Goal: Task Accomplishment & Management: Manage account settings

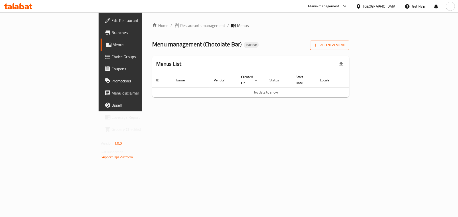
click at [345, 46] on span "Add New Menu" at bounding box center [329, 45] width 31 height 6
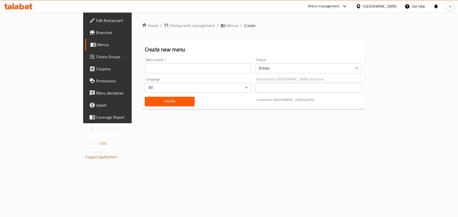
click at [182, 67] on input "text" at bounding box center [198, 68] width 106 height 10
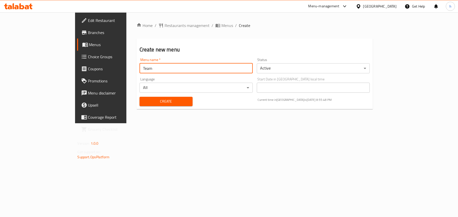
type input "Team"
click at [139, 97] on button "Create" at bounding box center [165, 101] width 53 height 9
click at [89, 44] on span "Menus" at bounding box center [118, 45] width 58 height 6
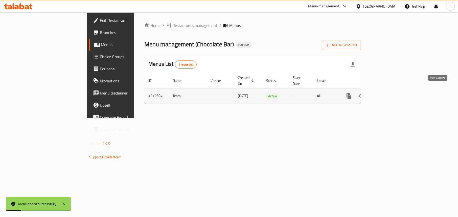
click at [387, 94] on icon "enhanced table" at bounding box center [385, 96] width 5 height 5
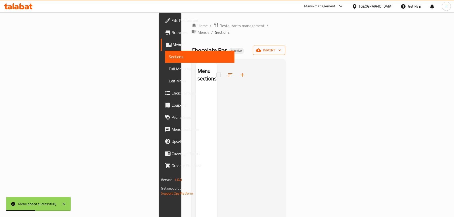
click at [281, 47] on span "import" at bounding box center [269, 50] width 24 height 6
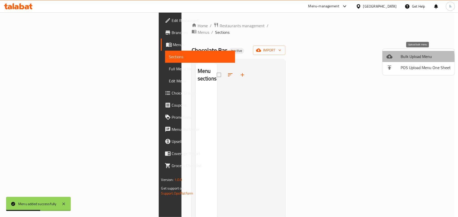
click at [389, 59] on icon at bounding box center [389, 57] width 6 height 6
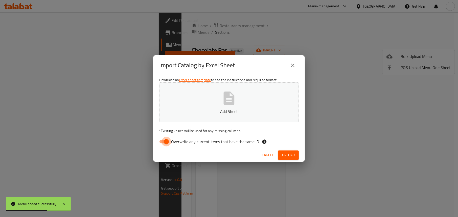
drag, startPoint x: 161, startPoint y: 142, endPoint x: 169, endPoint y: 136, distance: 10.5
click at [161, 142] on input "Overwrite any current items that have the same ID." at bounding box center [166, 142] width 29 height 10
checkbox input "false"
click at [213, 104] on button "Add Sheet" at bounding box center [228, 103] width 139 height 40
click at [281, 153] on button "Upload" at bounding box center [288, 155] width 21 height 9
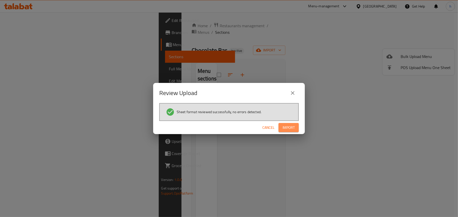
click at [293, 127] on span "Import" at bounding box center [288, 128] width 12 height 6
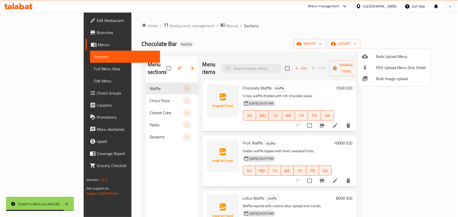
click at [273, 36] on div at bounding box center [229, 108] width 458 height 217
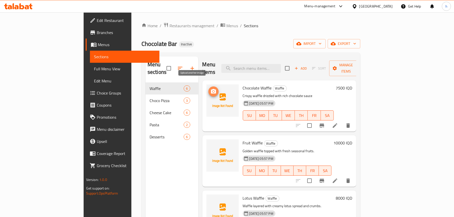
click at [211, 89] on icon "upload picture" at bounding box center [213, 91] width 5 height 5
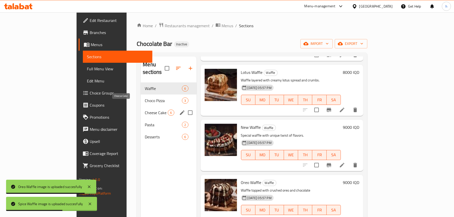
click at [145, 98] on span "Choco Pizza" at bounding box center [163, 101] width 37 height 6
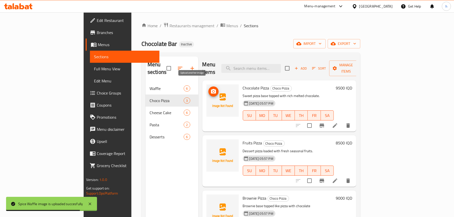
click at [212, 91] on circle "upload picture" at bounding box center [213, 92] width 2 height 2
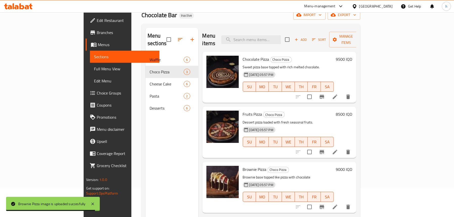
scroll to position [71, 0]
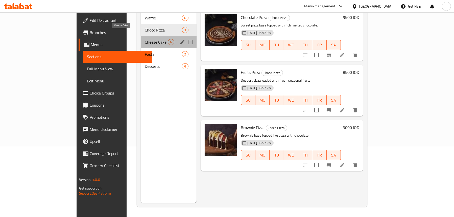
click at [145, 39] on span "Cheese Cake" at bounding box center [156, 42] width 23 height 6
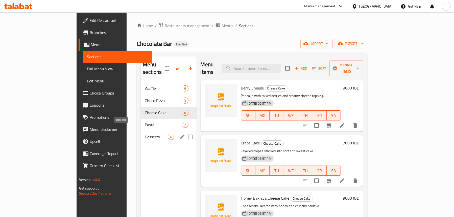
click at [145, 134] on span "Desserts" at bounding box center [156, 137] width 23 height 6
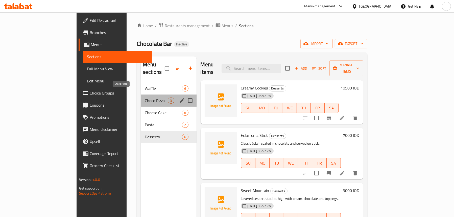
click at [145, 98] on span "Choco Pizza" at bounding box center [156, 101] width 23 height 6
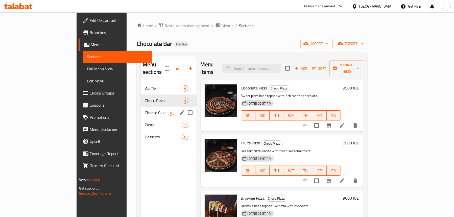
click at [145, 110] on span "Cheese Cake" at bounding box center [156, 113] width 23 height 6
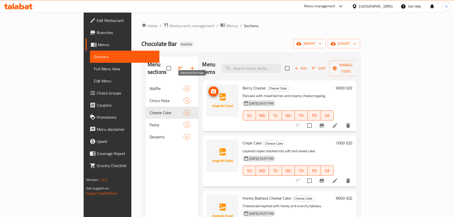
click at [208, 87] on button "upload picture" at bounding box center [213, 92] width 10 height 10
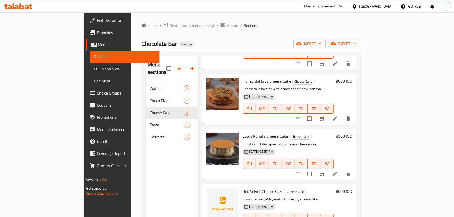
scroll to position [126, 0]
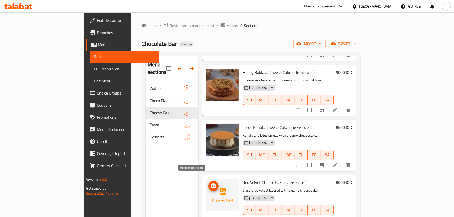
click at [208, 181] on button "upload picture" at bounding box center [213, 186] width 10 height 10
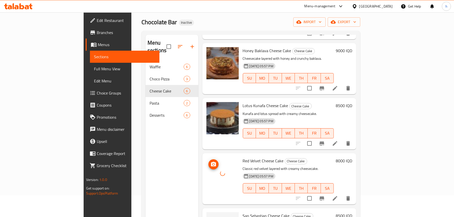
scroll to position [71, 0]
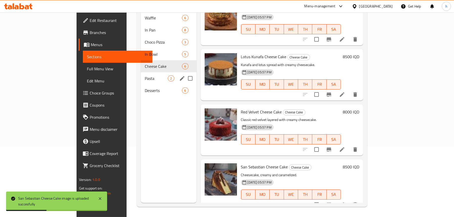
click at [145, 75] on span "Pasta" at bounding box center [156, 78] width 23 height 6
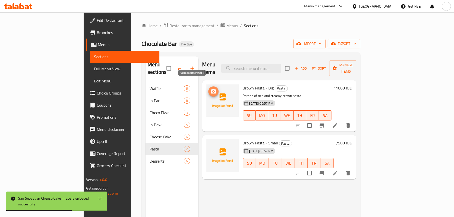
click at [210, 89] on icon "upload picture" at bounding box center [213, 92] width 6 height 6
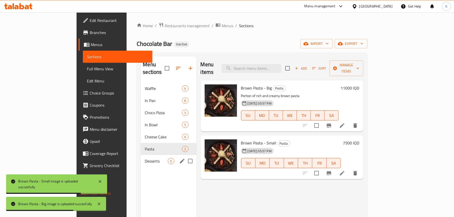
click at [141, 157] on div "Desserts 6" at bounding box center [169, 161] width 56 height 12
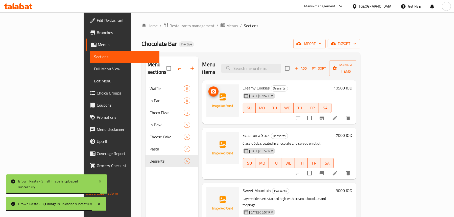
click at [211, 89] on icon "upload picture" at bounding box center [213, 91] width 5 height 5
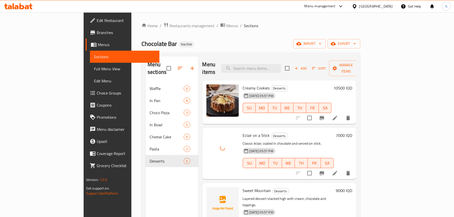
click at [338, 170] on icon at bounding box center [335, 173] width 6 height 6
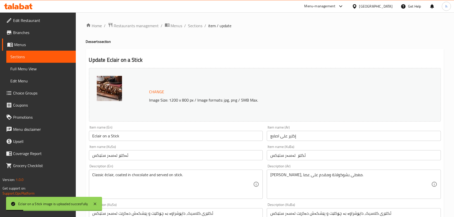
click at [104, 136] on input "Eclair on a Stick" at bounding box center [176, 136] width 174 height 10
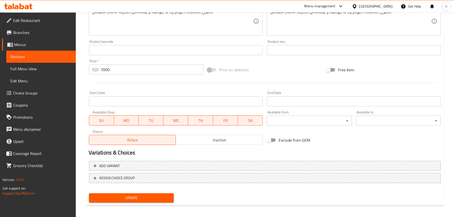
type input "Eclair On Stick"
click at [119, 197] on span "Update" at bounding box center [131, 198] width 77 height 6
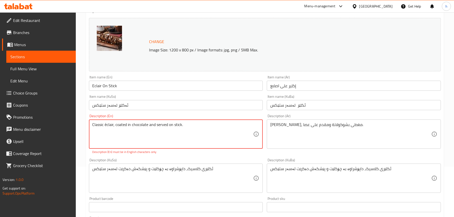
scroll to position [51, 0]
click at [164, 136] on textarea "Classic éclair, coated in chocolate and served on stick." at bounding box center [172, 134] width 161 height 24
click at [107, 124] on textarea "Classic éclair, coated in chocolate and served on stick." at bounding box center [172, 134] width 161 height 24
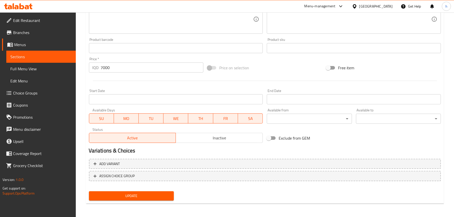
scroll to position [205, 0]
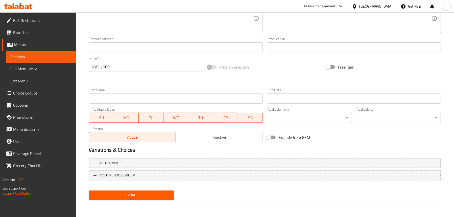
type textarea "Classic eclair, coated in chocolate and served on stick."
click at [133, 192] on span "Update" at bounding box center [131, 195] width 77 height 6
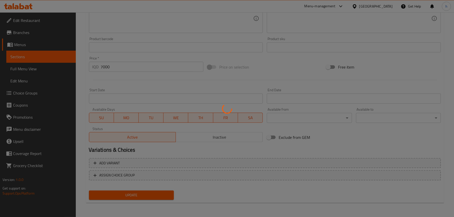
scroll to position [129, 0]
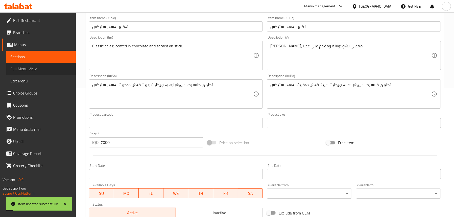
click at [49, 65] on link "Full Menu View" at bounding box center [40, 69] width 69 height 12
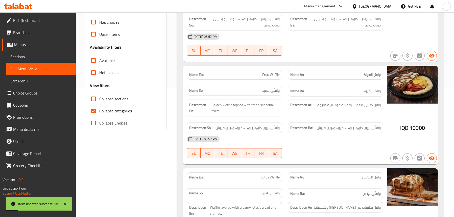
click at [29, 55] on span "Sections" at bounding box center [40, 57] width 61 height 6
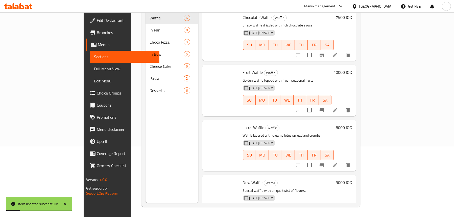
scroll to position [71, 0]
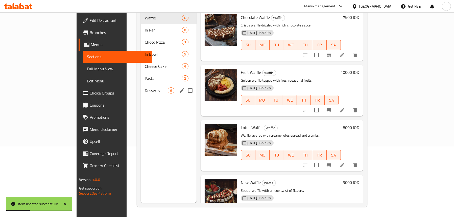
click at [145, 88] on span "Desserts" at bounding box center [156, 91] width 23 height 6
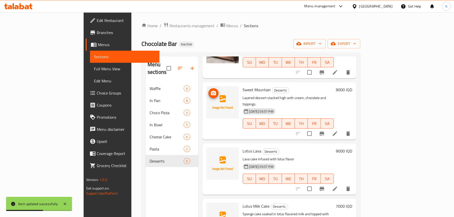
scroll to position [51, 0]
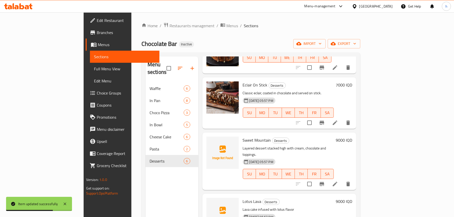
click at [204, 136] on div at bounding box center [222, 162] width 36 height 54
click at [210, 141] on icon "upload picture" at bounding box center [213, 144] width 6 height 6
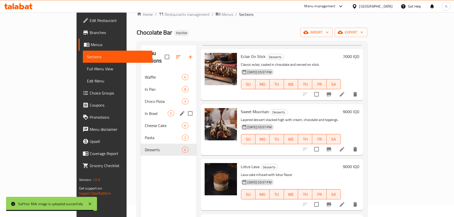
scroll to position [0, 0]
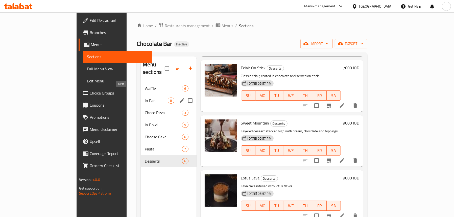
click at [145, 98] on span "In Pan" at bounding box center [156, 101] width 23 height 6
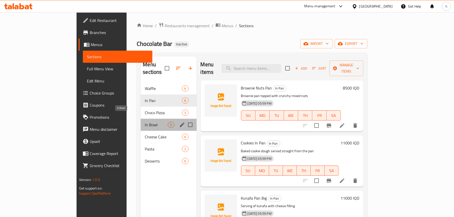
click at [145, 122] on span "In Bowl" at bounding box center [156, 125] width 23 height 6
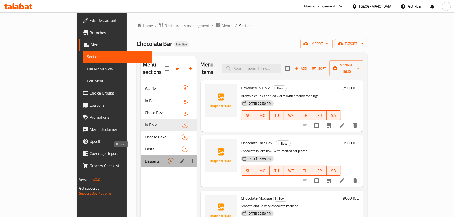
click at [145, 158] on span "Desserts" at bounding box center [156, 161] width 23 height 6
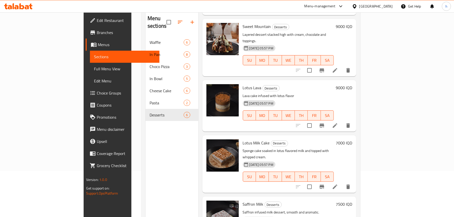
scroll to position [71, 0]
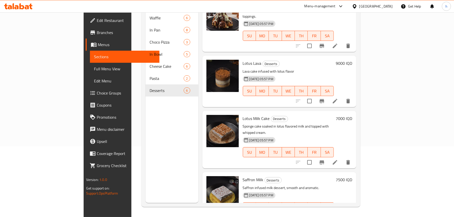
click at [94, 66] on span "Full Menu View" at bounding box center [124, 69] width 61 height 6
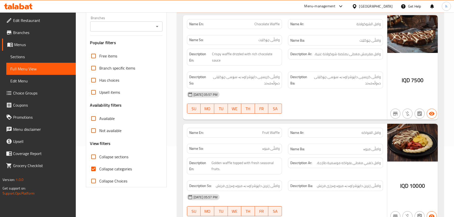
click at [158, 27] on icon "Open" at bounding box center [157, 26] width 6 height 6
click at [133, 47] on li "Chocolate Bar," at bounding box center [126, 48] width 72 height 9
type input "Chocolate Bar,"
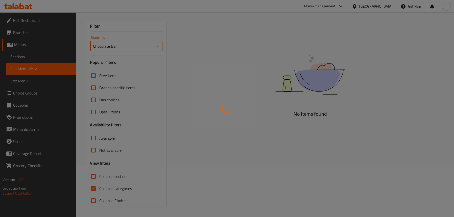
scroll to position [71, 0]
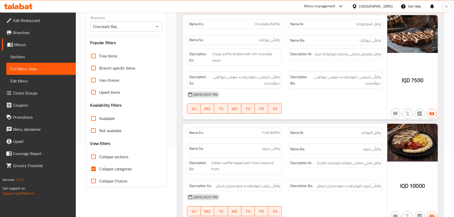
click at [109, 168] on span "Collapse categories" at bounding box center [115, 169] width 33 height 6
click at [99, 168] on input "Collapse categories" at bounding box center [93, 169] width 12 height 12
checkbox input "false"
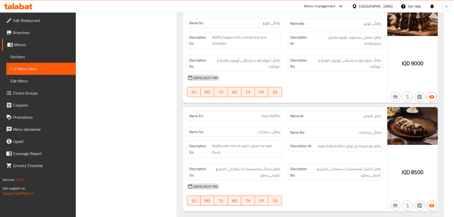
scroll to position [631, 0]
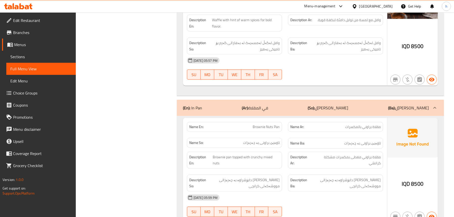
click at [219, 100] on div "(En): In Pan (Ar): في المقلاة (So): لەناو تاوە (Ba): لەناو تاوە" at bounding box center [310, 108] width 267 height 16
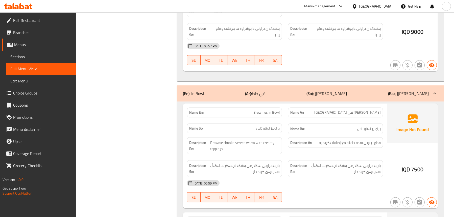
scroll to position [1010, 0]
click at [226, 86] on div "(En): In Bowl (Ar): في جاط (So): لەناو تاس (Ba): لەناو تاس" at bounding box center [310, 94] width 267 height 16
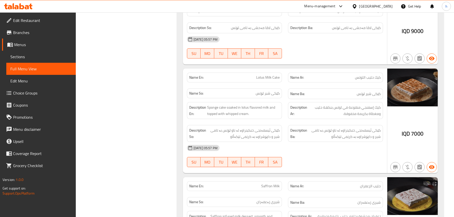
scroll to position [2421, 0]
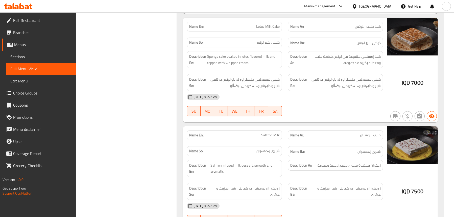
click at [27, 55] on span "Sections" at bounding box center [40, 57] width 61 height 6
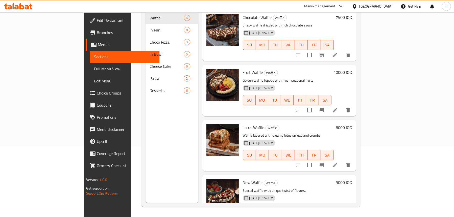
scroll to position [71, 0]
click at [149, 88] on span "Desserts" at bounding box center [166, 91] width 34 height 6
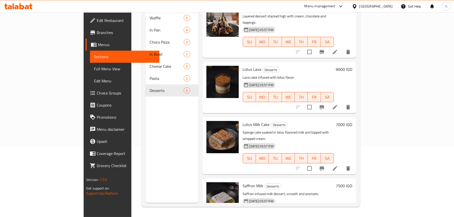
scroll to position [118, 0]
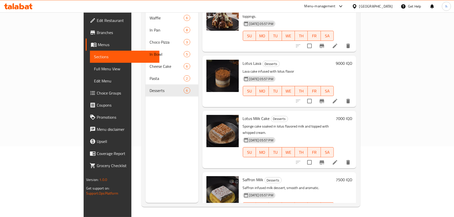
click at [342, 213] on li at bounding box center [335, 217] width 14 height 9
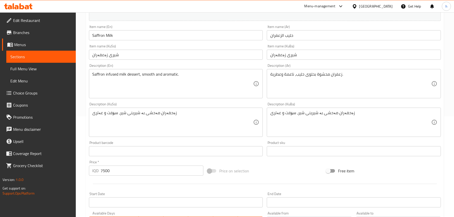
scroll to position [101, 0]
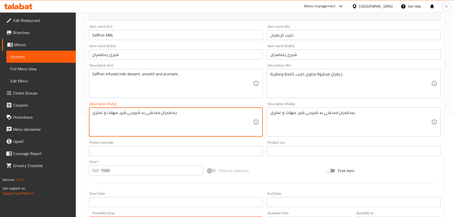
click at [158, 113] on textarea "زەعفەران مەحشی بە شیرینی شیر، سۆفت و عەتری" at bounding box center [172, 122] width 161 height 24
type textarea "زەعفەران مەحشی بە شیرینی شیر، سۆفت و عەتری"
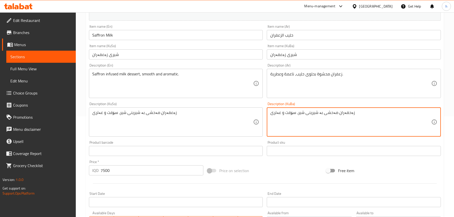
click at [340, 115] on textarea "زەحفەران مەحشی بە شیرینی شیر، سۆفت و عەتری" at bounding box center [350, 122] width 161 height 24
paste textarea
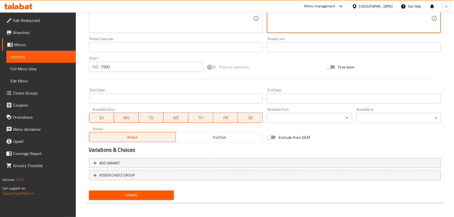
type textarea "زەعفەران مەحشی بە شیرینی شیر، سۆفت و عەتری"
click at [141, 193] on span "Update" at bounding box center [131, 195] width 77 height 6
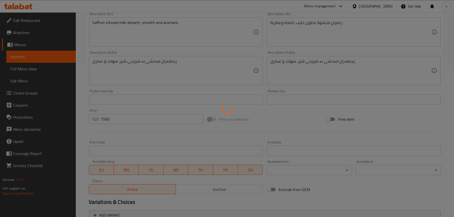
scroll to position [129, 0]
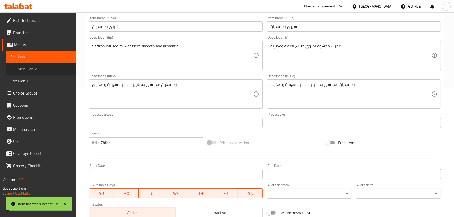
click at [50, 67] on span "Full Menu View" at bounding box center [40, 69] width 61 height 6
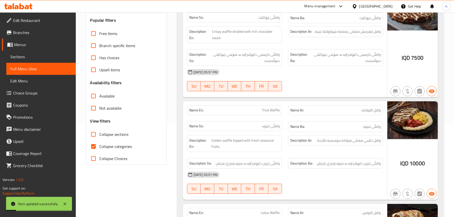
scroll to position [28, 0]
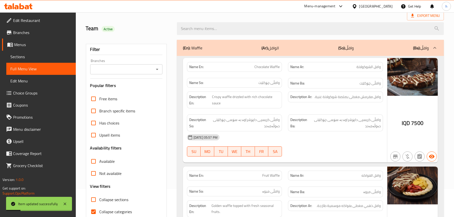
click at [110, 213] on span "Collapse categories" at bounding box center [115, 212] width 33 height 6
click at [99, 213] on input "Collapse categories" at bounding box center [93, 212] width 12 height 12
checkbox input "false"
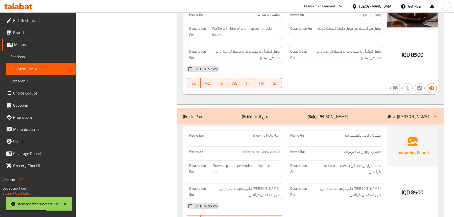
scroll to position [711, 0]
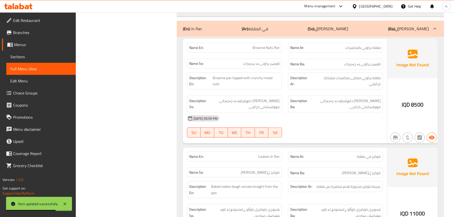
click at [227, 26] on div "(En): In Pan (Ar): في المقلاة (So): لەناو تاوە (Ba): لەناو تاوە" at bounding box center [306, 29] width 246 height 6
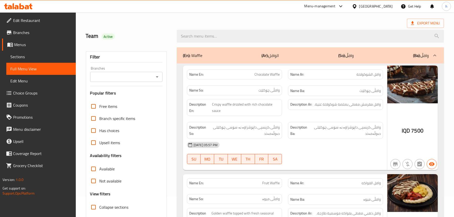
scroll to position [29, 0]
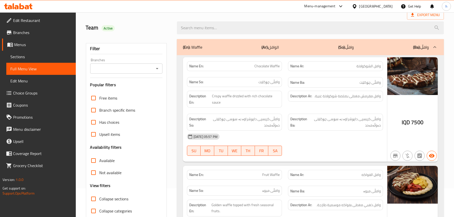
click at [156, 68] on icon "Open" at bounding box center [157, 69] width 6 height 6
click at [113, 90] on span "Chocolate Bar," at bounding box center [106, 90] width 25 height 6
type input "Chocolate Bar,"
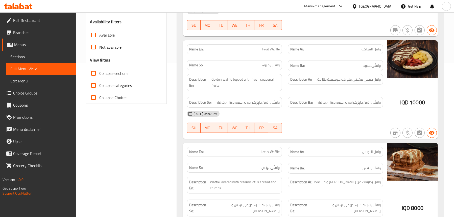
scroll to position [155, 0]
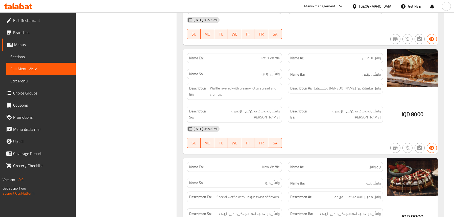
scroll to position [256, 0]
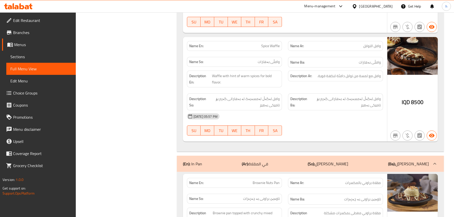
scroll to position [635, 0]
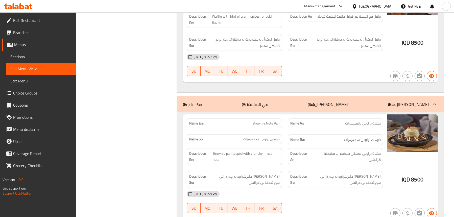
click at [203, 102] on div "(En): In Pan (Ar): في المقلاة (So): لەناو تاوە (Ba): لەناو تاوە" at bounding box center [306, 105] width 246 height 6
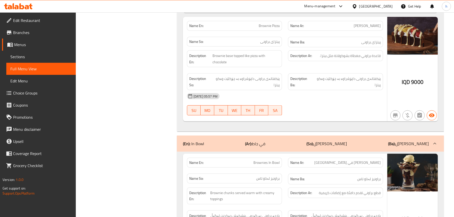
scroll to position [1014, 0]
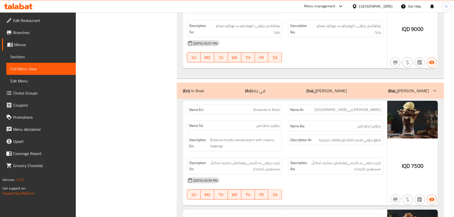
click at [206, 83] on div "(En): In Bowl (Ar): في جاط (So): لەناو تاس (Ba): لەناو تاس" at bounding box center [310, 91] width 267 height 16
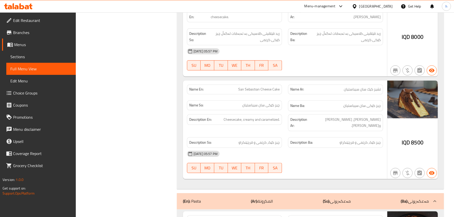
scroll to position [1594, 0]
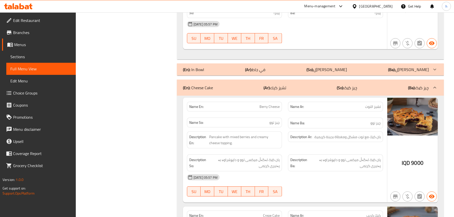
scroll to position [906, 0]
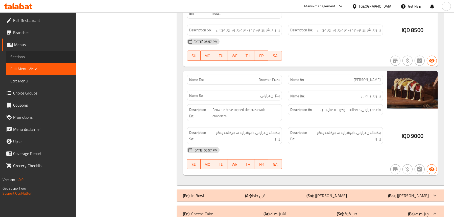
click at [36, 53] on link "Sections" at bounding box center [40, 57] width 69 height 12
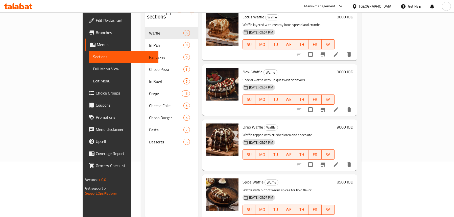
scroll to position [71, 0]
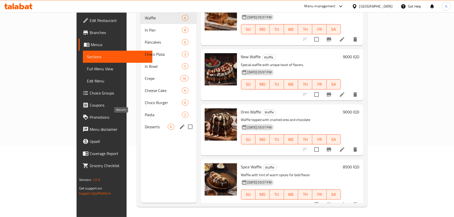
click at [145, 124] on span "Desserts" at bounding box center [156, 127] width 23 height 6
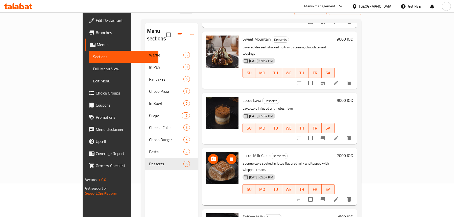
scroll to position [71, 0]
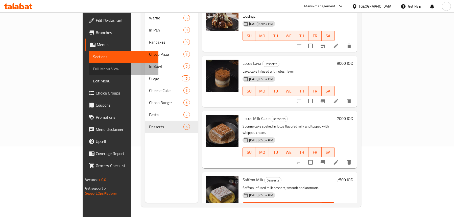
click at [93, 66] on span "Full Menu View" at bounding box center [123, 69] width 61 height 6
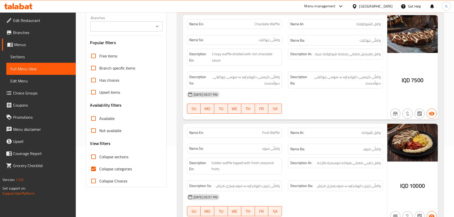
click at [156, 25] on icon "Open" at bounding box center [157, 26] width 6 height 6
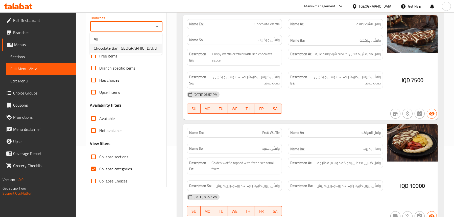
click at [135, 47] on span "Chocolate Bar, Malta Street" at bounding box center [125, 48] width 63 height 6
type input "Chocolate Bar, Malta Street"
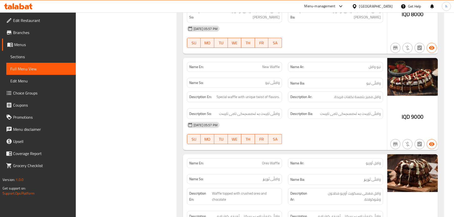
scroll to position [475, 0]
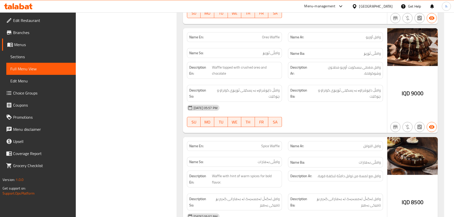
click at [28, 9] on icon at bounding box center [27, 7] width 4 height 4
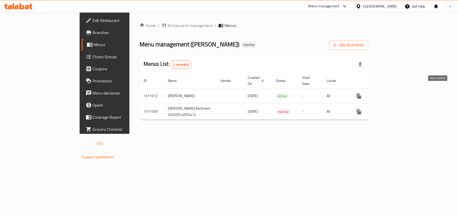
click at [397, 94] on icon "enhanced table" at bounding box center [395, 96] width 5 height 5
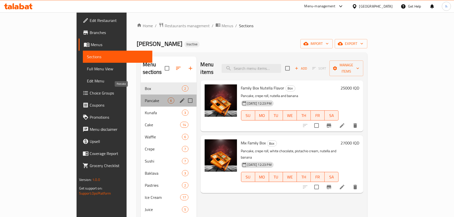
click at [145, 98] on span "Pancake" at bounding box center [156, 101] width 23 height 6
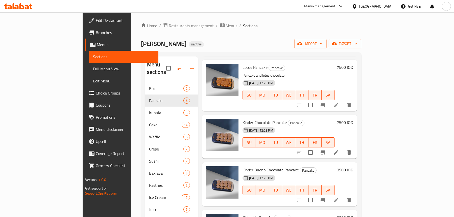
scroll to position [111, 0]
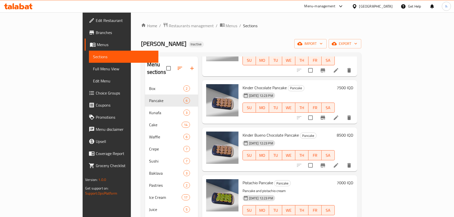
click at [93, 70] on span "Full Menu View" at bounding box center [123, 69] width 61 height 6
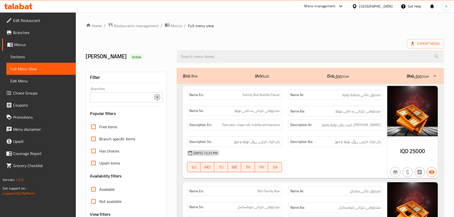
click at [155, 99] on icon "Open" at bounding box center [157, 97] width 6 height 6
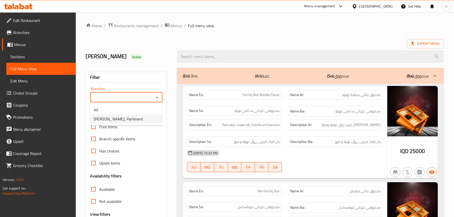
click at [123, 118] on span "Mshmsh Waziran, Parliment" at bounding box center [118, 119] width 49 height 6
type input "Mshmsh Waziran, Parliment"
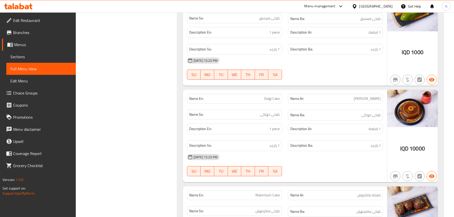
scroll to position [2298, 0]
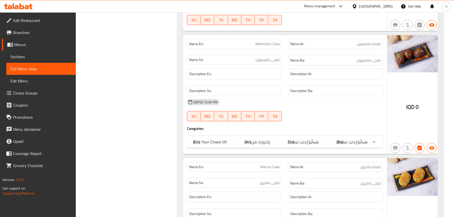
click at [331, 140] on div "(En): Your Choice Of: (Ar): إختيارك من: (So): هەڵبژاردنت لە: (Ba): هەڵبژاردنت ل…" at bounding box center [280, 142] width 175 height 6
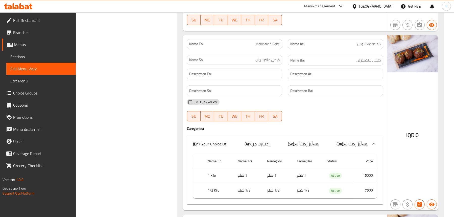
click at [329, 142] on div "(En): Your Choice Of: (Ar): إختيارك من: (So): هەڵبژاردنت لە: (Ba): هەڵبژاردنت ل…" at bounding box center [280, 144] width 175 height 6
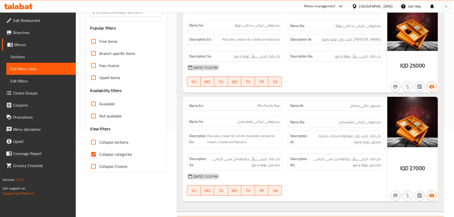
scroll to position [0, 0]
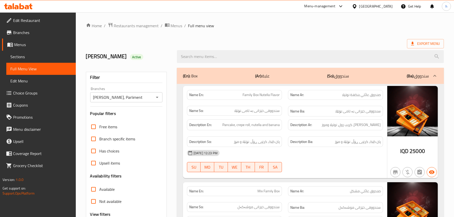
click at [18, 5] on icon at bounding box center [18, 6] width 29 height 6
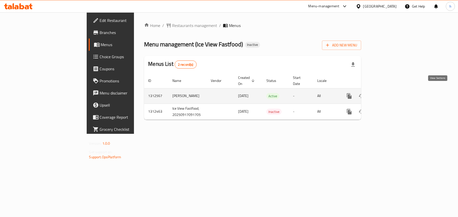
click at [388, 93] on icon "enhanced table" at bounding box center [385, 96] width 6 height 6
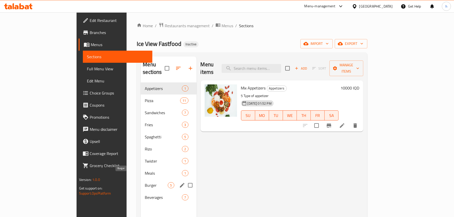
click at [145, 183] on span "Burger" at bounding box center [156, 186] width 23 height 6
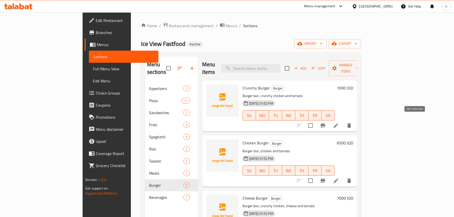
click at [338, 123] on icon at bounding box center [336, 125] width 5 height 5
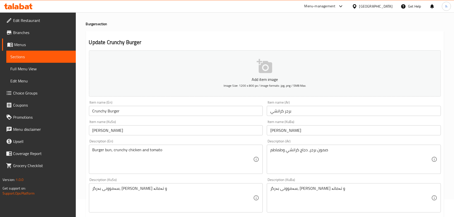
scroll to position [51, 0]
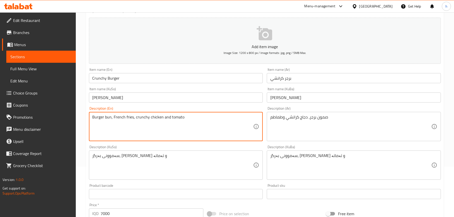
type textarea "Burger bun, French fries, crunchy chicken and tomato"
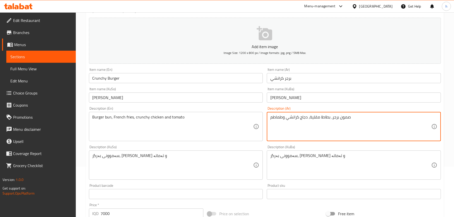
type textarea "صمون برجر، بطاطا مقلية، دجاج كرانشي وطماطم"
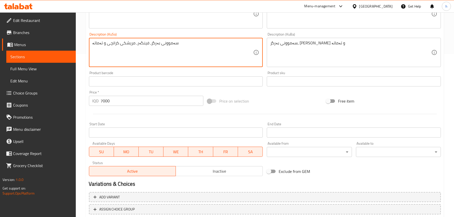
scroll to position [197, 0]
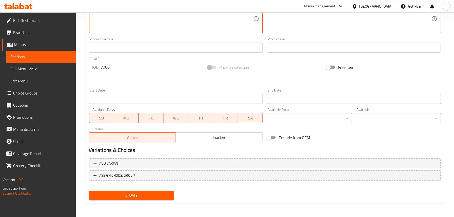
type textarea "سەموونی بەرگر، فینگەر، مریشکی کرانچی و تەماتە"
click at [135, 194] on span "Update" at bounding box center [131, 196] width 77 height 6
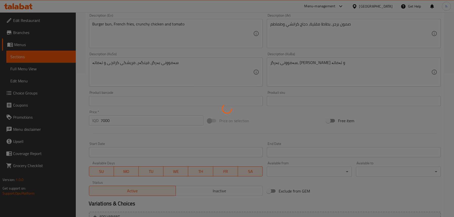
scroll to position [96, 0]
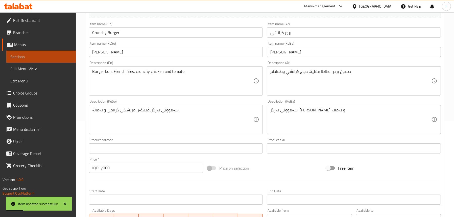
click at [30, 57] on span "Sections" at bounding box center [40, 57] width 61 height 6
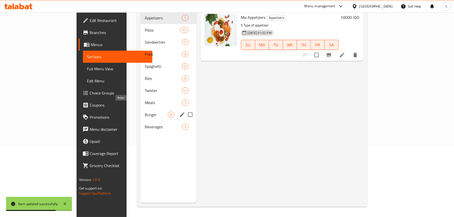
click at [145, 112] on span "Burger" at bounding box center [156, 115] width 23 height 6
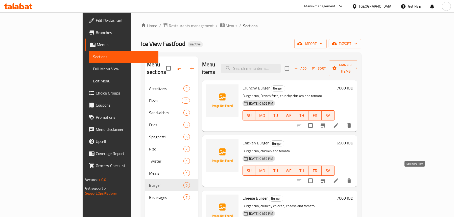
click at [339, 178] on icon at bounding box center [336, 181] width 6 height 6
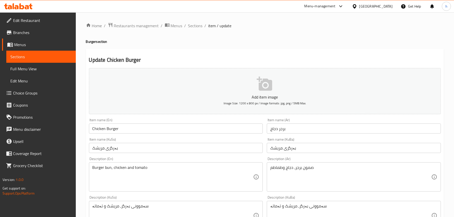
drag, startPoint x: 113, startPoint y: 167, endPoint x: 116, endPoint y: 175, distance: 8.3
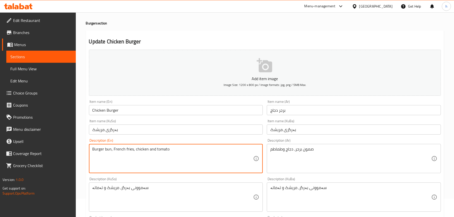
scroll to position [76, 0]
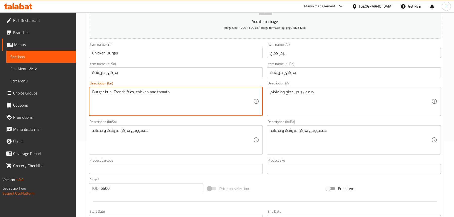
type textarea "Burger bun, French fries, chicken and tomato"
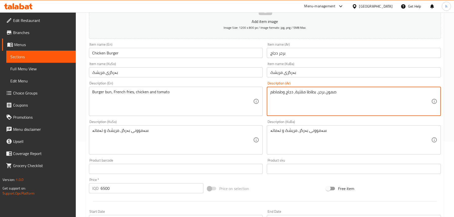
type textarea "صمون برجر، بطاطا مقلية، دجاج وطماطم"
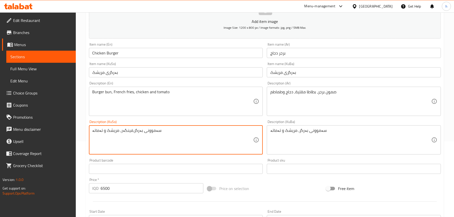
click at [129, 131] on textarea "سەموونی بەرگر،فینگەر، مریشک و تەماتە" at bounding box center [172, 140] width 161 height 24
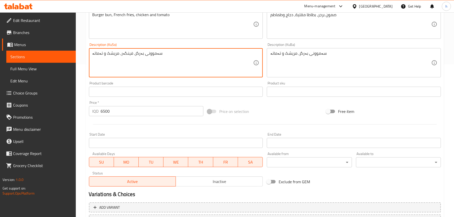
scroll to position [197, 0]
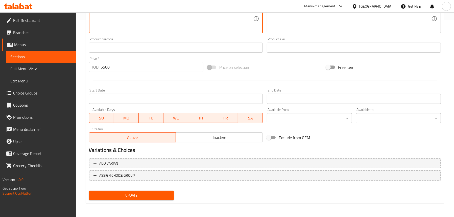
type textarea "سەموونی بەرگر، فینگەر، مریشک و تەماتە"
click at [118, 198] on span "Update" at bounding box center [131, 196] width 77 height 6
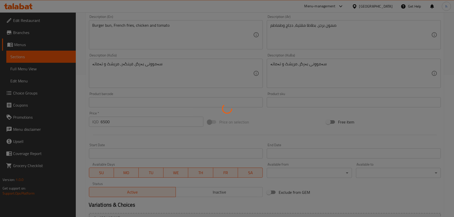
scroll to position [71, 0]
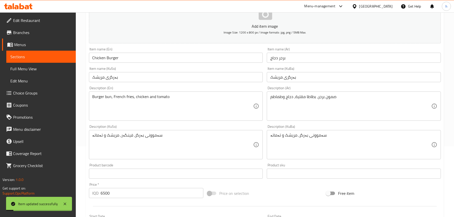
click at [30, 55] on span "Sections" at bounding box center [40, 57] width 61 height 6
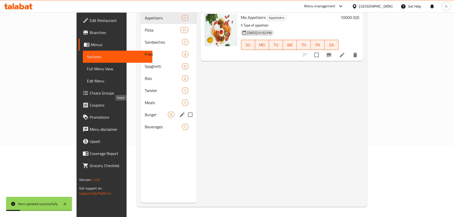
click at [145, 112] on span "Burger" at bounding box center [156, 115] width 23 height 6
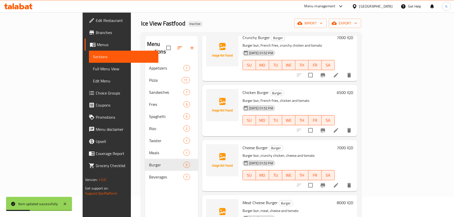
scroll to position [71, 0]
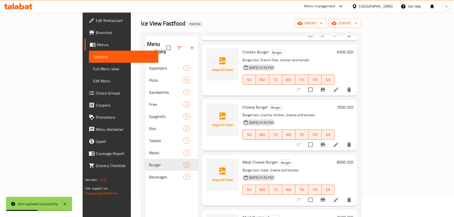
click at [339, 142] on icon at bounding box center [336, 145] width 6 height 6
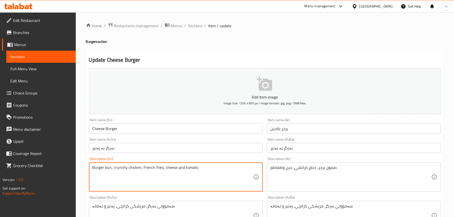
type textarea "Burger bun, crunchy chicken, French fries, cheese and tomato"
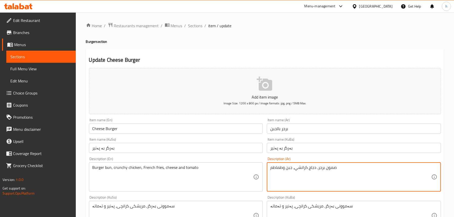
click at [293, 168] on textarea "صمون برجر، دجاج كرانشي، جبن وطماطم" at bounding box center [350, 177] width 161 height 24
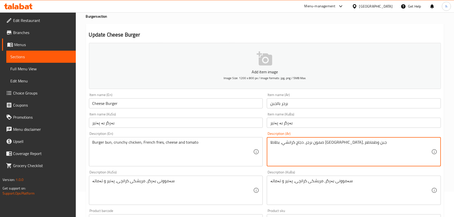
scroll to position [76, 0]
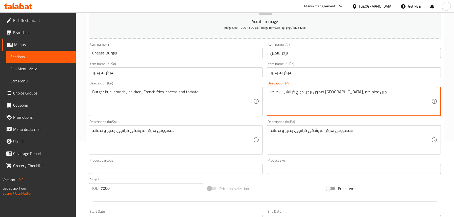
type textarea "صمون برجر، دجاج كرانشي، بطاطا مقلية، جبن وطماطم"
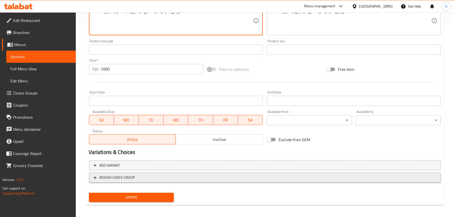
scroll to position [197, 0]
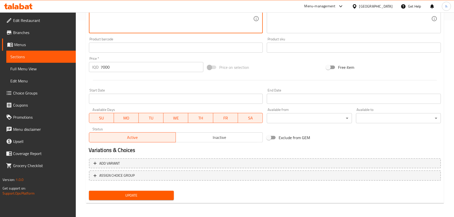
type textarea "سەموونی بەرگر، مریشکی کرانچی، فینگەر، پەنیر و تەماتە"
click at [138, 197] on span "Update" at bounding box center [131, 196] width 77 height 6
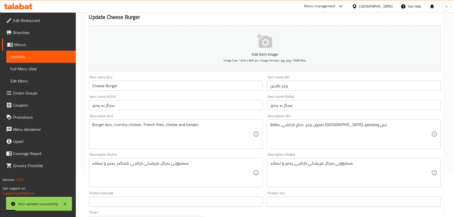
scroll to position [0, 0]
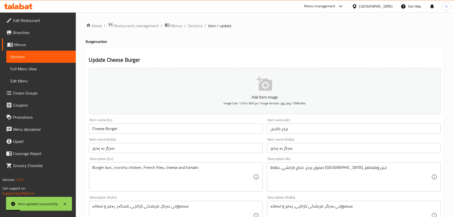
click at [25, 56] on span "Sections" at bounding box center [40, 57] width 61 height 6
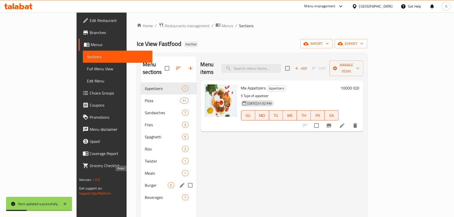
click at [145, 183] on span "Burger" at bounding box center [156, 186] width 23 height 6
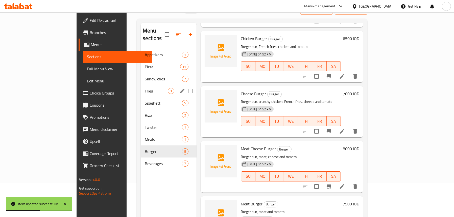
scroll to position [71, 0]
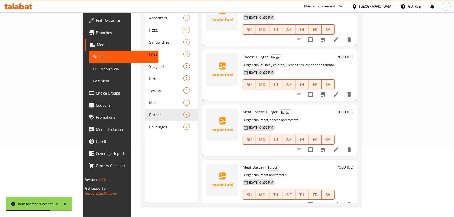
click at [343, 146] on li at bounding box center [336, 149] width 14 height 9
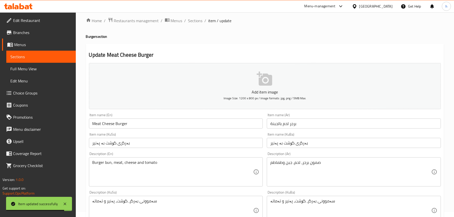
scroll to position [51, 0]
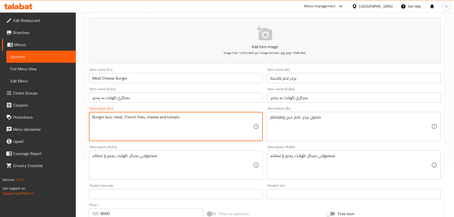
type textarea "Burger bun, meat, French fries, cheese and tomato"
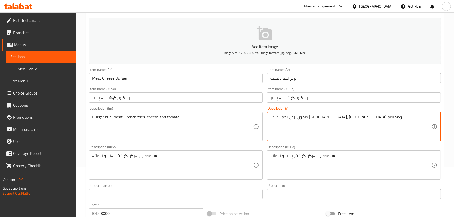
type textarea "صمون برجر، لحم، بطاطا مقلية، جبن وطماطم"
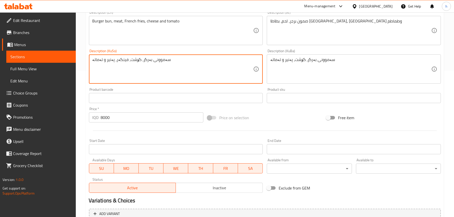
scroll to position [197, 0]
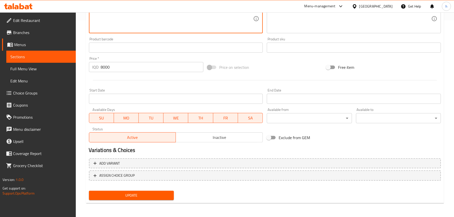
type textarea "سەموونی بەرگر، گۆشت، فینگەر، پەنیر و تەماتە"
click at [144, 197] on span "Update" at bounding box center [131, 196] width 77 height 6
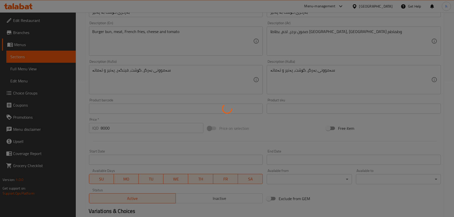
scroll to position [96, 0]
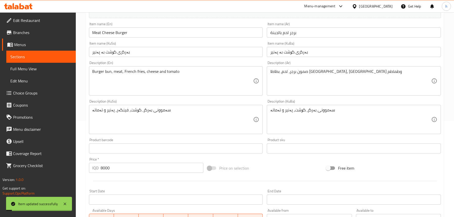
click at [12, 57] on span "Sections" at bounding box center [40, 57] width 61 height 6
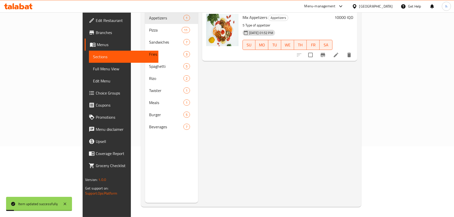
scroll to position [71, 0]
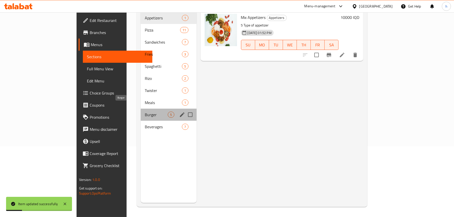
click at [145, 112] on span "Burger" at bounding box center [156, 115] width 23 height 6
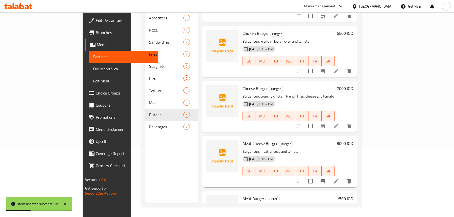
scroll to position [71, 0]
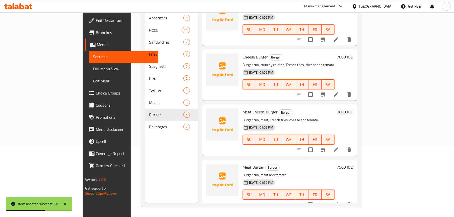
click at [338, 203] on icon at bounding box center [336, 205] width 5 height 5
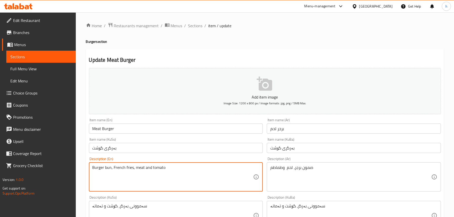
type textarea "Burger bun, French fries, meat and tomato"
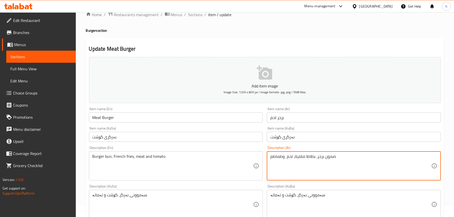
scroll to position [76, 0]
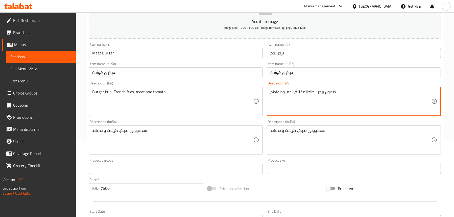
click at [285, 93] on textarea "صمون برجر، بطاطا مقلية، لحم وطماطم" at bounding box center [350, 102] width 161 height 24
type textarea "صمون برجر، بطاطا مقلية، لحم وطماطم"
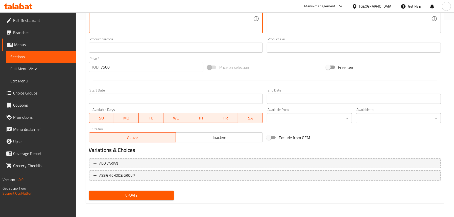
type textarea "سەموونی بەرگر، فینگەر، گۆشت و تەماتە"
click at [122, 197] on span "Update" at bounding box center [131, 196] width 77 height 6
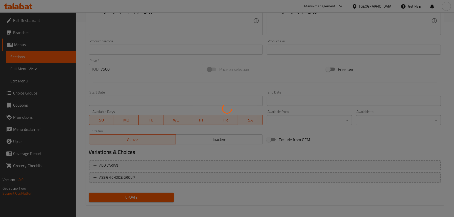
scroll to position [71, 0]
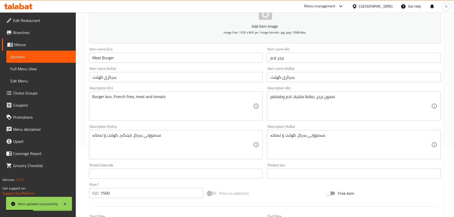
click at [25, 56] on span "Sections" at bounding box center [40, 57] width 61 height 6
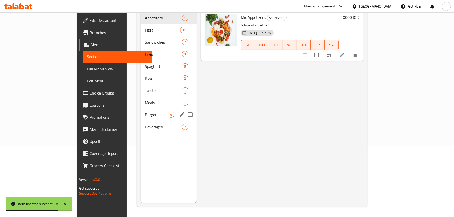
click at [141, 112] on div "Burger 5" at bounding box center [169, 115] width 56 height 12
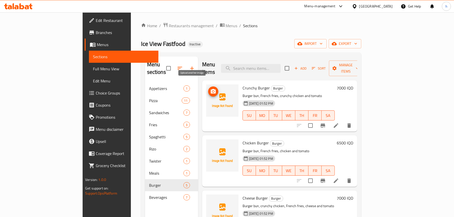
click at [212, 91] on circle "upload picture" at bounding box center [213, 92] width 2 height 2
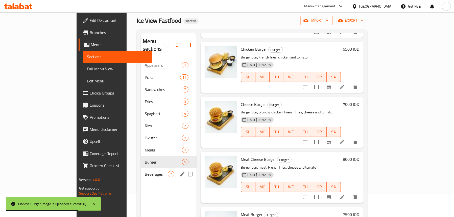
scroll to position [71, 0]
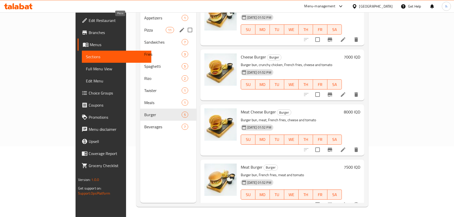
click at [144, 27] on span "Pizza" at bounding box center [154, 30] width 21 height 6
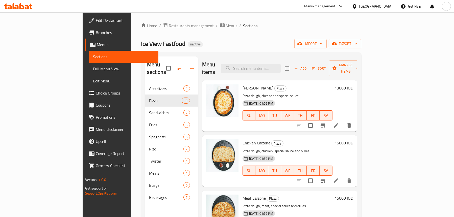
click at [298, 66] on icon "button" at bounding box center [296, 68] width 5 height 5
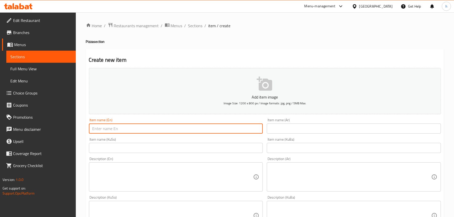
click at [135, 131] on input "text" at bounding box center [176, 129] width 174 height 10
paste input "Four Seasons Pizza"
type input "Four Seasons Pizza"
click at [276, 128] on input "text" at bounding box center [354, 129] width 174 height 10
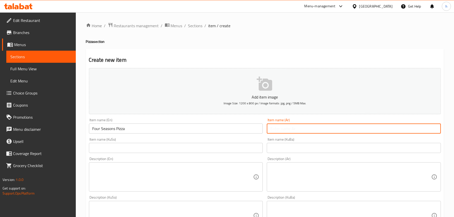
paste input "بيتزا الفصول الأربعة"
type input "بيتزا الفصول الأربعة"
click at [141, 146] on input "text" at bounding box center [176, 148] width 174 height 10
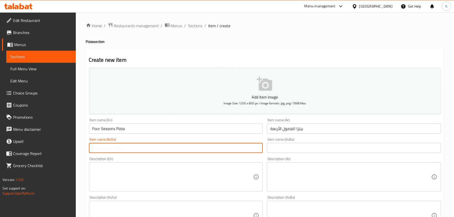
paste input "پیتزای چوار وەرزە"
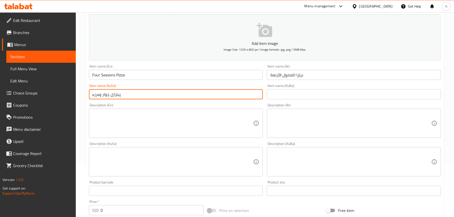
scroll to position [101, 0]
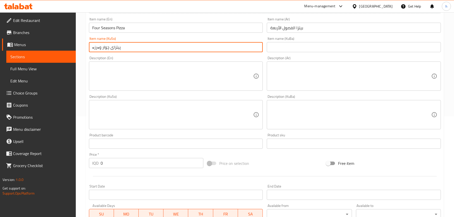
type input "پیتزای چوار وەرزە"
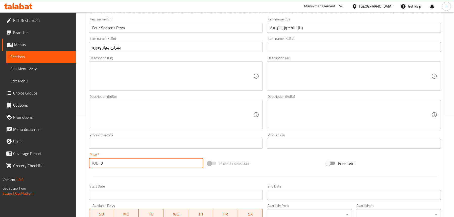
drag, startPoint x: 124, startPoint y: 165, endPoint x: 92, endPoint y: 167, distance: 32.9
click at [92, 167] on div "IQD 0 Price *" at bounding box center [146, 163] width 115 height 10
paste input "1500"
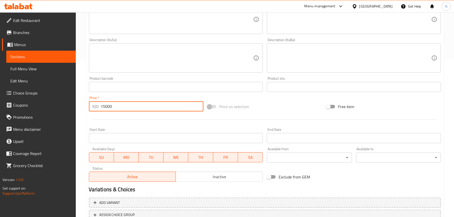
scroll to position [197, 0]
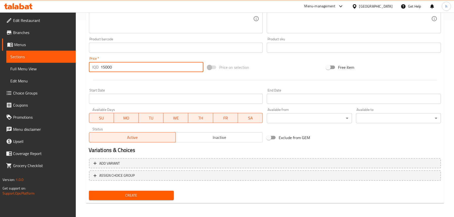
type input "15000"
click at [125, 197] on span "Create" at bounding box center [131, 196] width 77 height 6
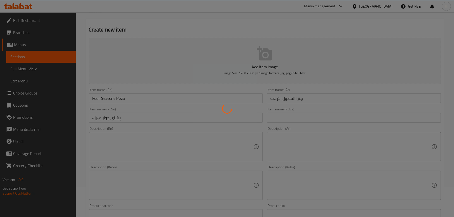
scroll to position [0, 0]
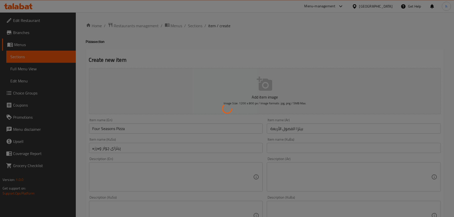
type input "0"
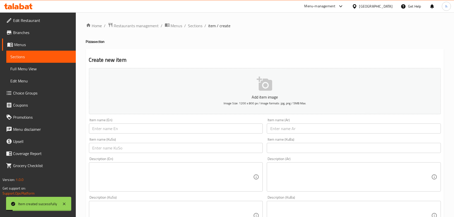
click at [21, 59] on span "Sections" at bounding box center [40, 57] width 61 height 6
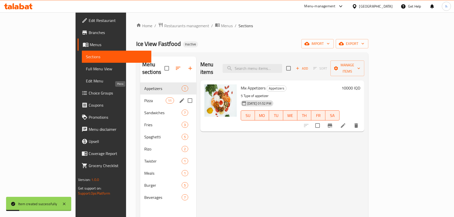
click at [144, 98] on span "Pizza" at bounding box center [154, 101] width 21 height 6
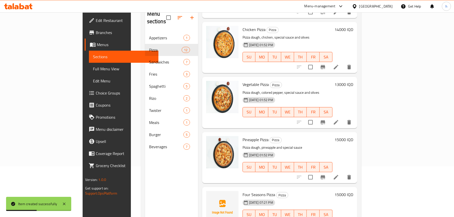
scroll to position [71, 0]
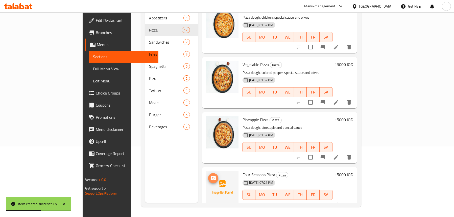
click at [211, 176] on icon "upload picture" at bounding box center [213, 178] width 5 height 5
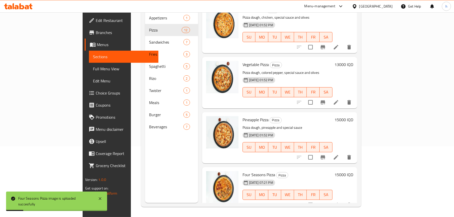
click at [93, 70] on span "Full Menu View" at bounding box center [123, 69] width 61 height 6
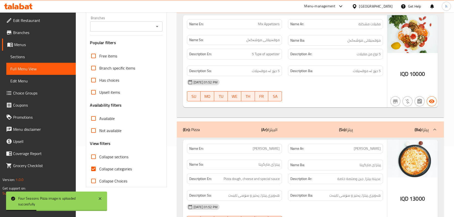
click at [159, 26] on icon "Open" at bounding box center [157, 26] width 6 height 6
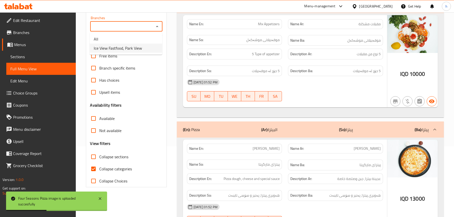
click at [132, 48] on span "Ice View Fastfood, Park View" at bounding box center [118, 48] width 48 height 6
type input "Ice View Fastfood, Park View"
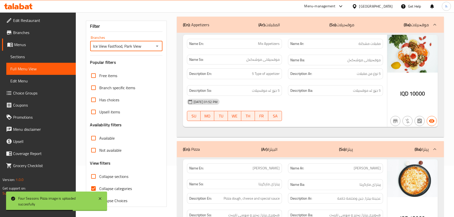
scroll to position [71, 0]
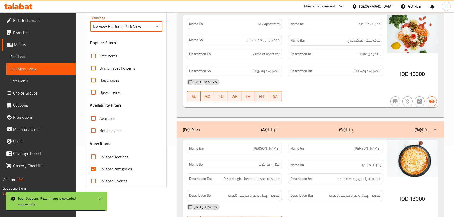
click at [112, 156] on span "Collapse sections" at bounding box center [113, 157] width 29 height 6
click at [99, 156] on input "Collapse sections" at bounding box center [93, 157] width 12 height 12
checkbox input "true"
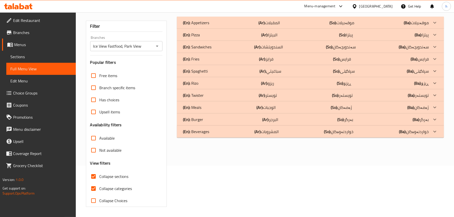
scroll to position [51, 0]
click at [112, 168] on div "Free items Branch specific items Has choices Upsell items Availability filters …" at bounding box center [126, 138] width 72 height 137
click at [203, 118] on div "(En): Burger (Ar): البرجر (So): بەرگر (Ba): بەرگر" at bounding box center [306, 120] width 246 height 6
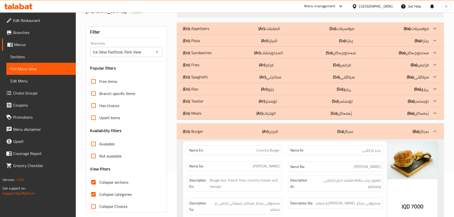
scroll to position [10, 0]
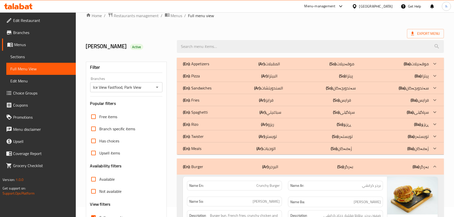
click at [199, 73] on p "(En): Pizza" at bounding box center [191, 76] width 17 height 6
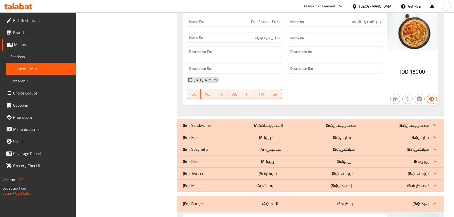
scroll to position [1167, 0]
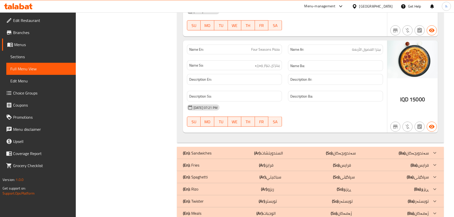
click at [22, 9] on icon at bounding box center [21, 6] width 5 height 6
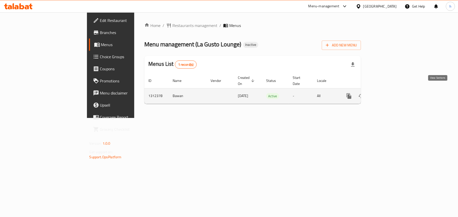
click at [388, 93] on icon "enhanced table" at bounding box center [385, 96] width 6 height 6
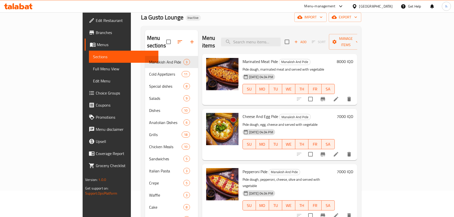
scroll to position [51, 0]
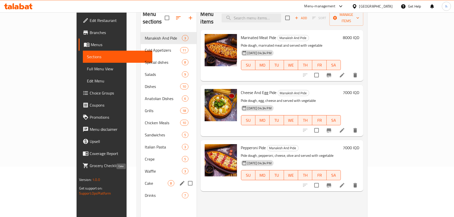
click at [145, 181] on span "Cake" at bounding box center [156, 184] width 23 height 6
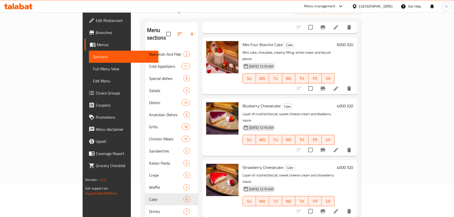
scroll to position [71, 0]
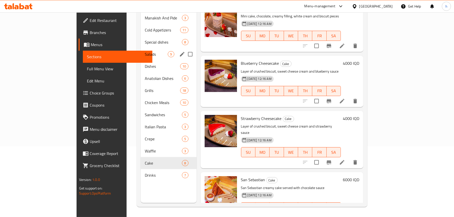
click at [141, 50] on div "Salads 9" at bounding box center [169, 54] width 56 height 12
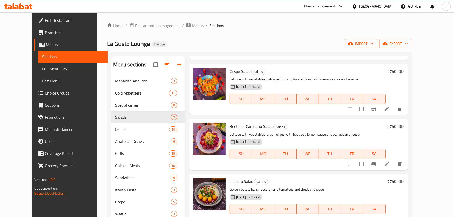
click at [45, 22] on span "Edit Restaurant" at bounding box center [74, 20] width 59 height 6
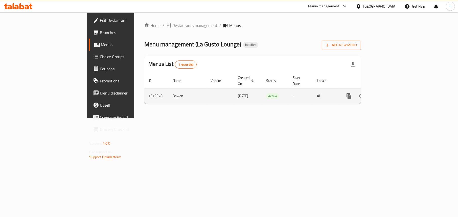
click at [388, 93] on icon "enhanced table" at bounding box center [385, 96] width 6 height 6
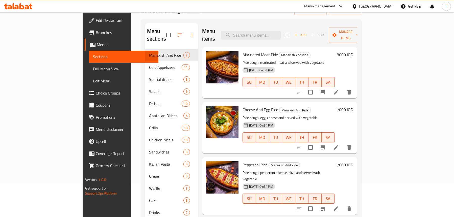
scroll to position [46, 0]
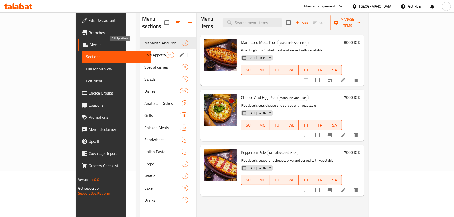
click at [144, 52] on span "Cold Appetizers" at bounding box center [154, 55] width 21 height 6
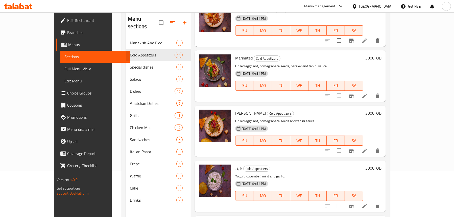
scroll to position [328, 0]
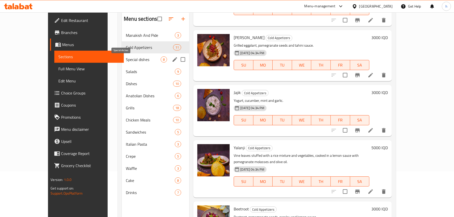
click at [126, 60] on span "Special dishes" at bounding box center [143, 60] width 35 height 6
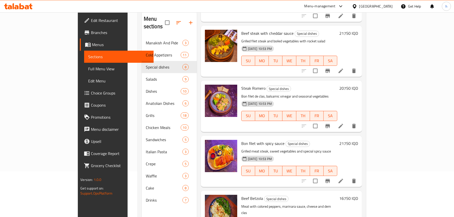
scroll to position [186, 0]
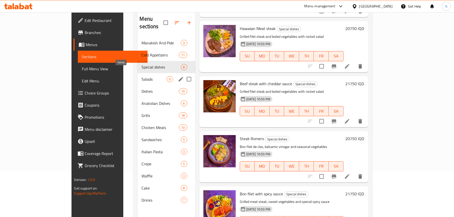
click at [141, 76] on span "Salads" at bounding box center [153, 79] width 25 height 6
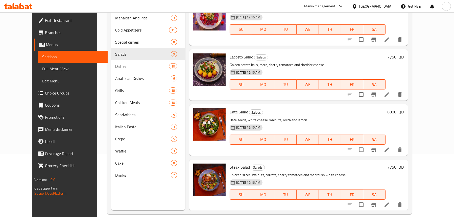
scroll to position [71, 0]
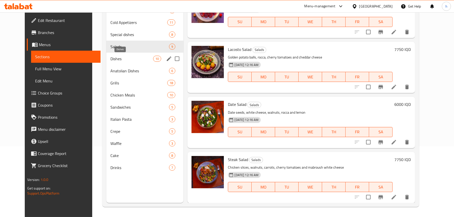
click at [110, 58] on span "Dishes" at bounding box center [131, 59] width 43 height 6
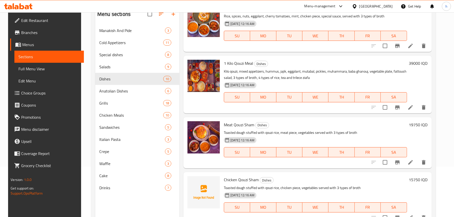
scroll to position [71, 0]
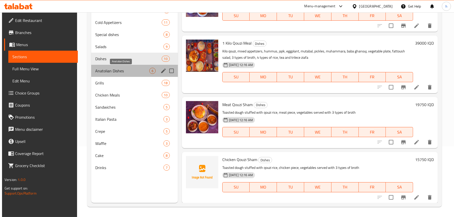
click at [105, 73] on span "Anatolian Dishes" at bounding box center [122, 71] width 54 height 6
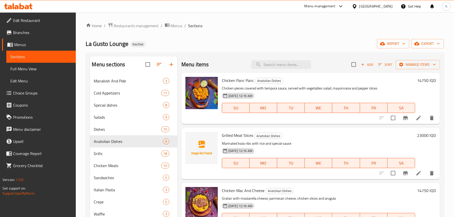
scroll to position [76, 0]
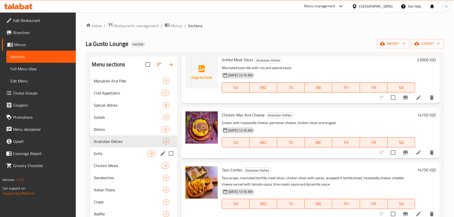
click at [113, 154] on span "Grills" at bounding box center [120, 154] width 53 height 6
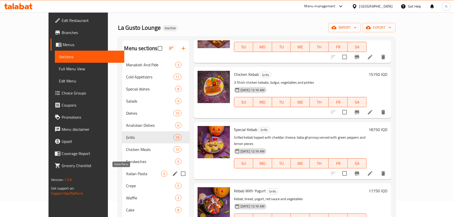
scroll to position [25, 0]
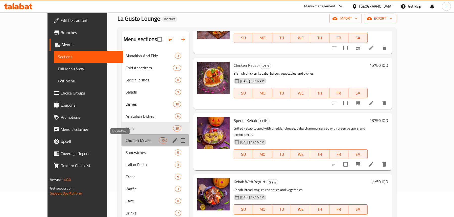
click at [125, 141] on span "Chicken Meals" at bounding box center [141, 141] width 33 height 6
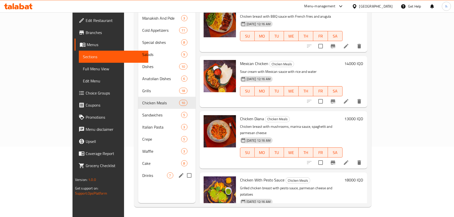
scroll to position [71, 0]
click at [142, 112] on span "Sandwiches" at bounding box center [154, 115] width 24 height 6
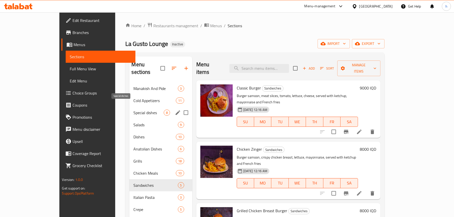
click at [133, 110] on span "Special dishes" at bounding box center [148, 113] width 30 height 6
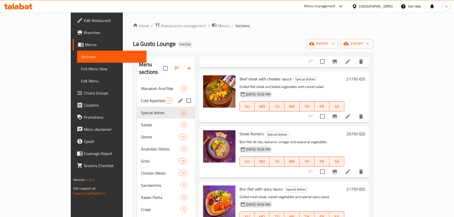
click at [141, 98] on span "Cold Appetizers" at bounding box center [152, 101] width 23 height 6
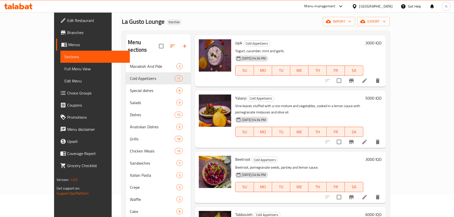
scroll to position [20, 0]
